Goal: Task Accomplishment & Management: Manage account settings

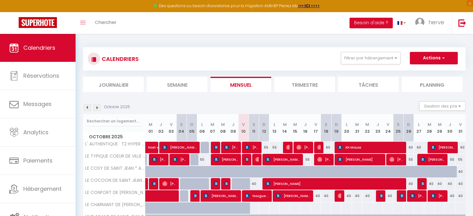
select select
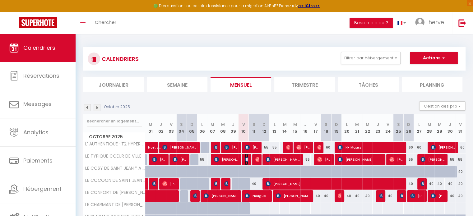
click at [245, 161] on img at bounding box center [247, 159] width 5 height 5
select select "OK"
select select "KO"
select select "0"
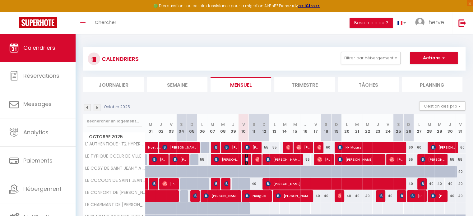
select select "1"
select select
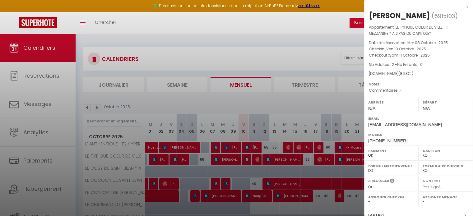
click at [462, 6] on div "x" at bounding box center [416, 6] width 104 height 7
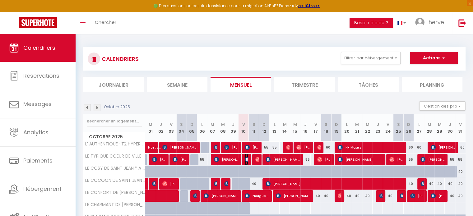
click at [246, 161] on img at bounding box center [247, 159] width 5 height 5
